Goal: Transaction & Acquisition: Obtain resource

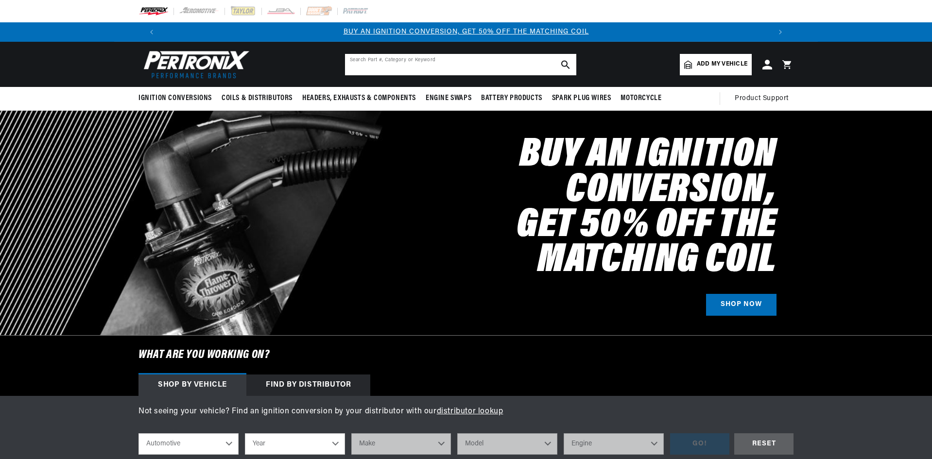
click at [508, 68] on input "text" at bounding box center [460, 64] width 231 height 21
type input "1247"
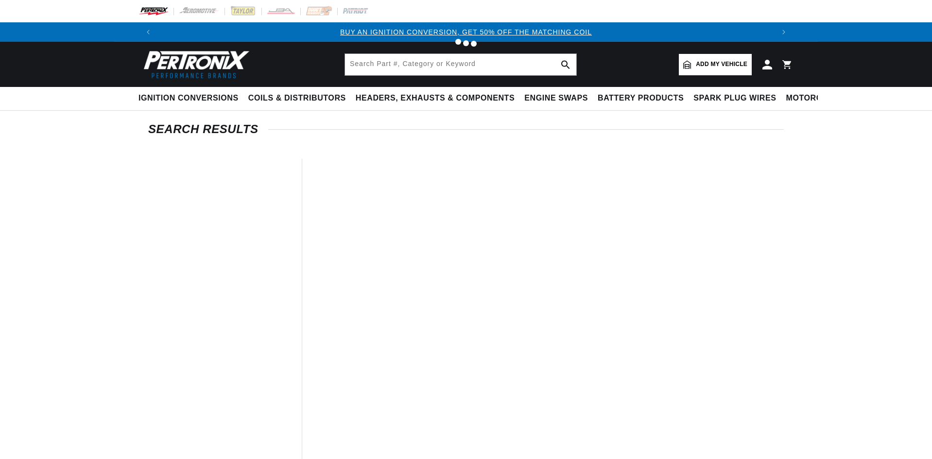
type input "1247"
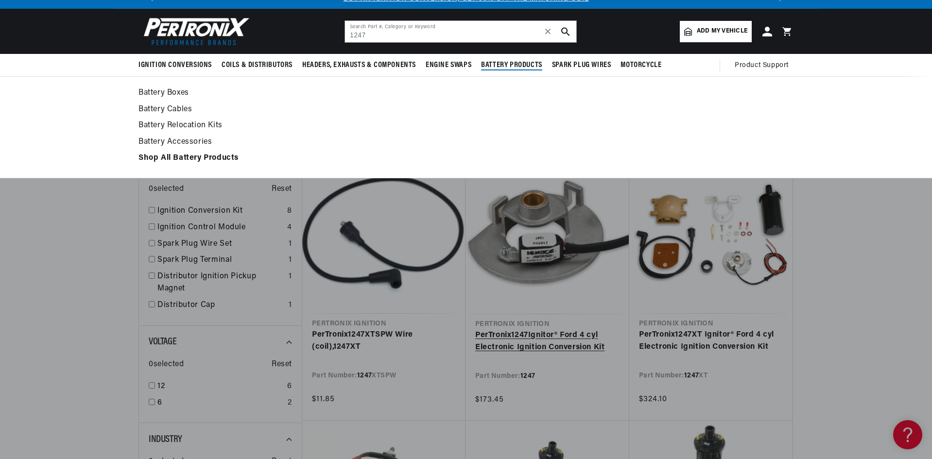
scroll to position [49, 0]
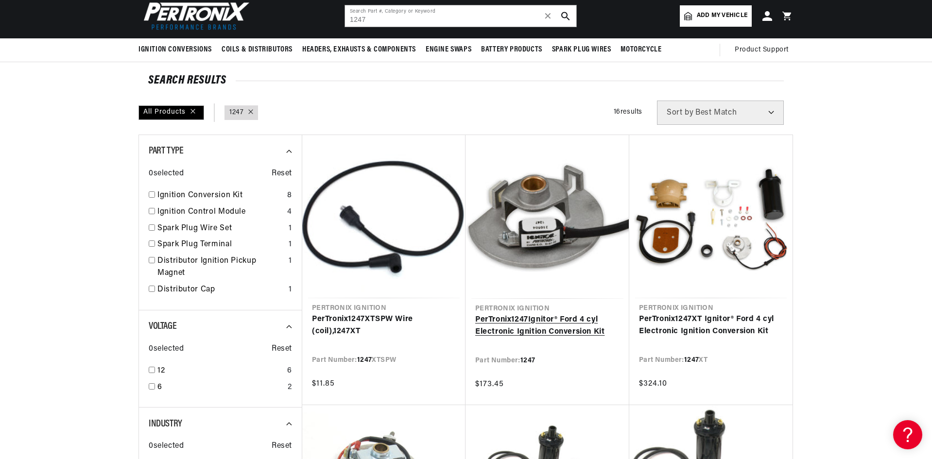
click at [569, 333] on link "PerTronix 1247 Ignitor® Ford 4 cyl Electronic Ignition Conversion Kit" at bounding box center [547, 326] width 144 height 25
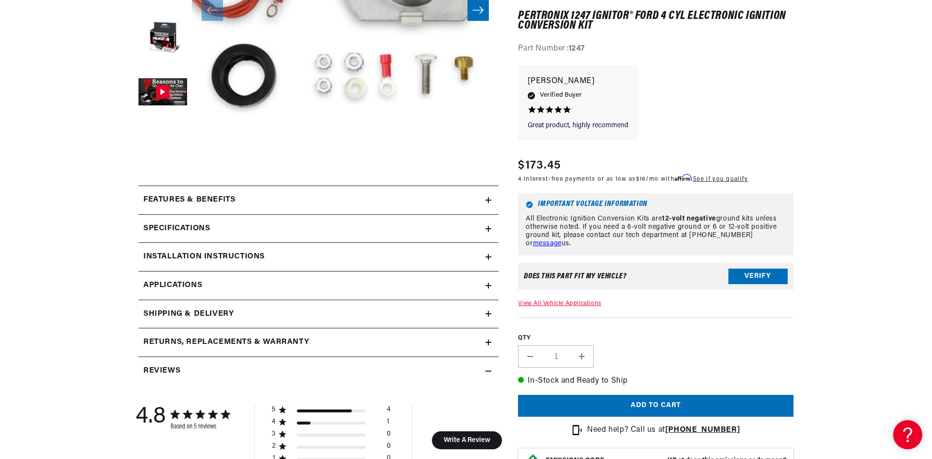
scroll to position [0, 607]
click at [233, 256] on h2 "Installation instructions" at bounding box center [203, 257] width 121 height 13
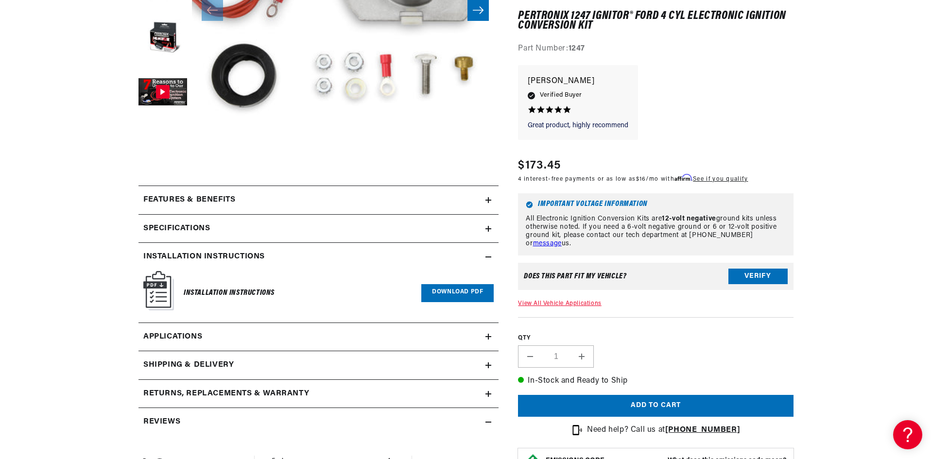
scroll to position [0, 1007]
click at [447, 292] on link "Download PDF" at bounding box center [457, 293] width 72 height 18
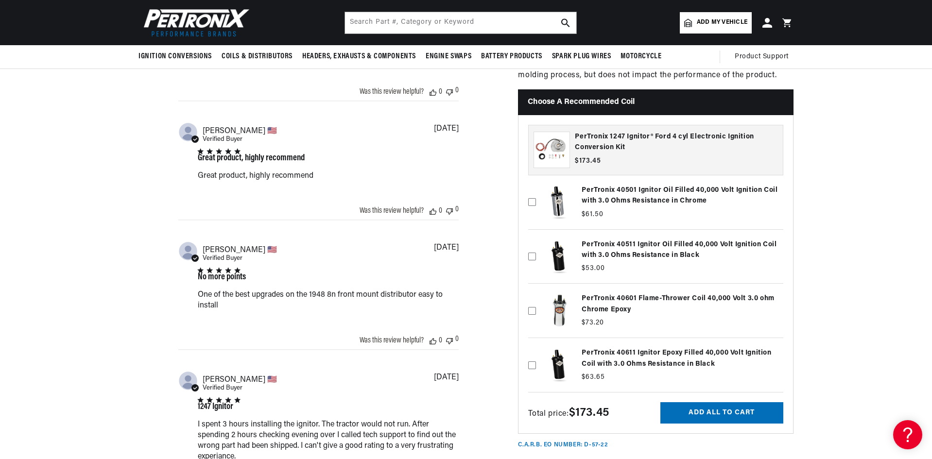
scroll to position [777, 0]
